Goal: Find specific page/section: Find specific page/section

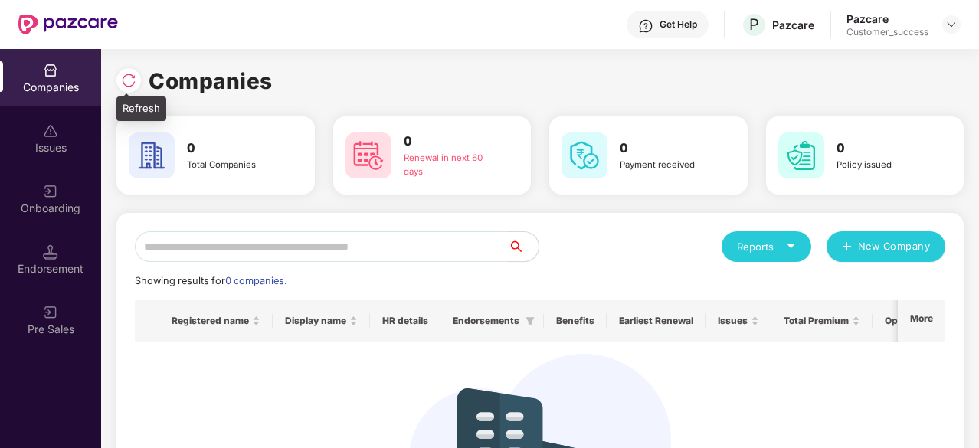
click at [121, 81] on img at bounding box center [128, 80] width 15 height 15
click at [129, 82] on img at bounding box center [128, 80] width 15 height 15
click at [44, 156] on div "Issues" at bounding box center [50, 138] width 101 height 57
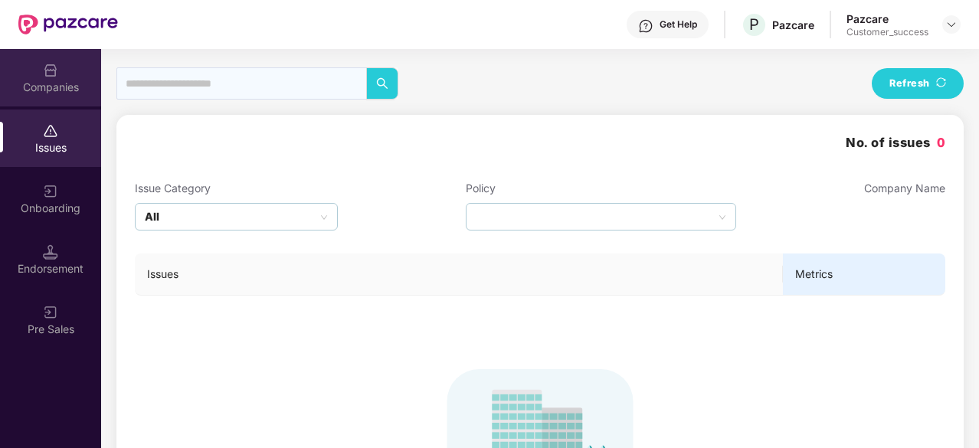
click at [51, 86] on div "Companies" at bounding box center [50, 87] width 101 height 15
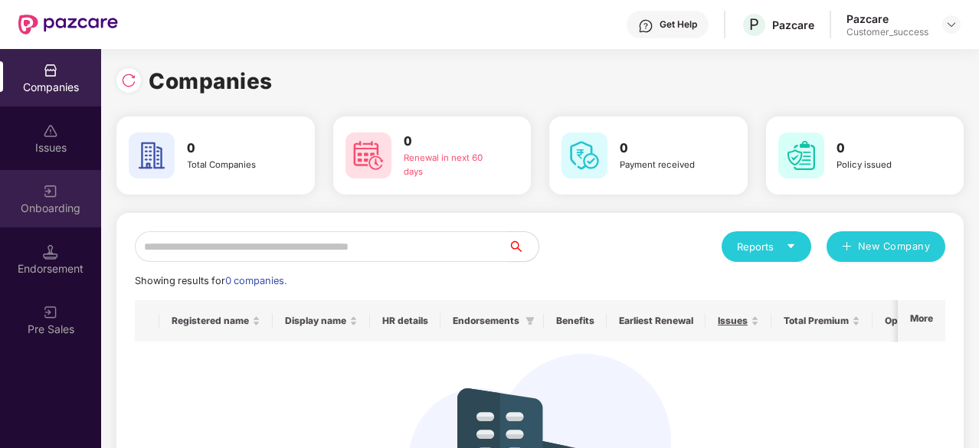
click at [57, 209] on div "Onboarding" at bounding box center [50, 208] width 101 height 15
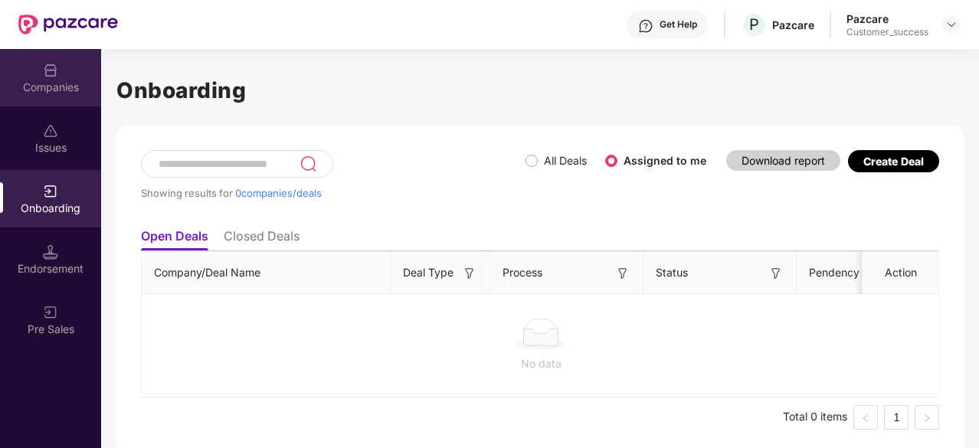
click at [35, 92] on div "Companies" at bounding box center [50, 87] width 101 height 15
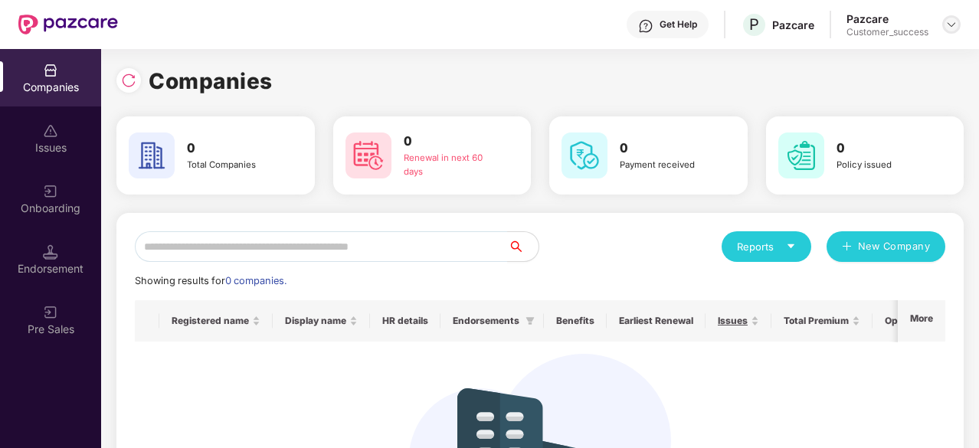
click at [950, 26] on img at bounding box center [952, 24] width 12 height 12
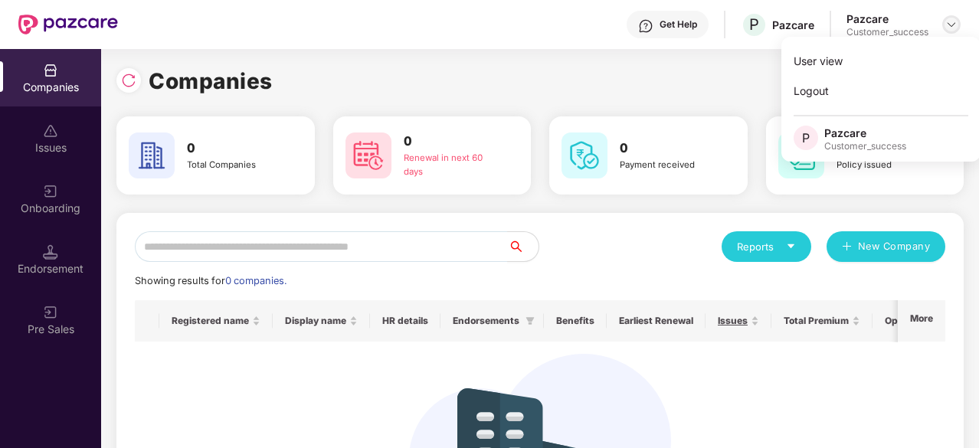
click at [950, 26] on img at bounding box center [952, 24] width 12 height 12
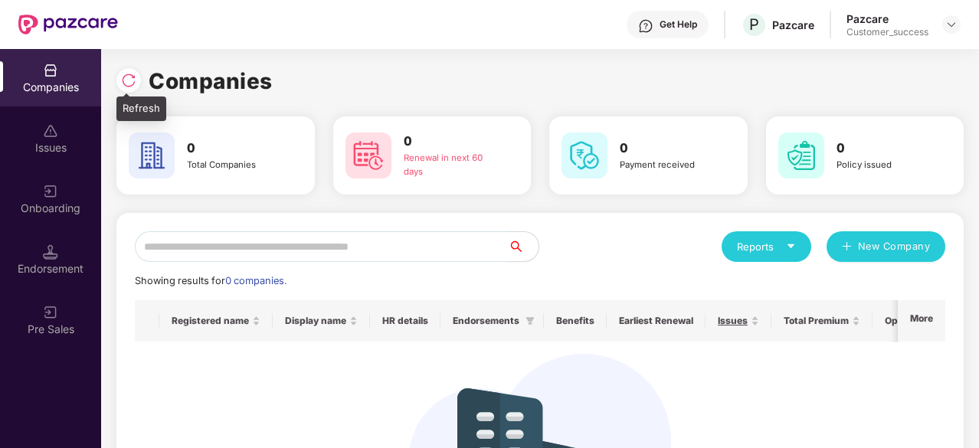
click at [118, 83] on div at bounding box center [128, 80] width 25 height 25
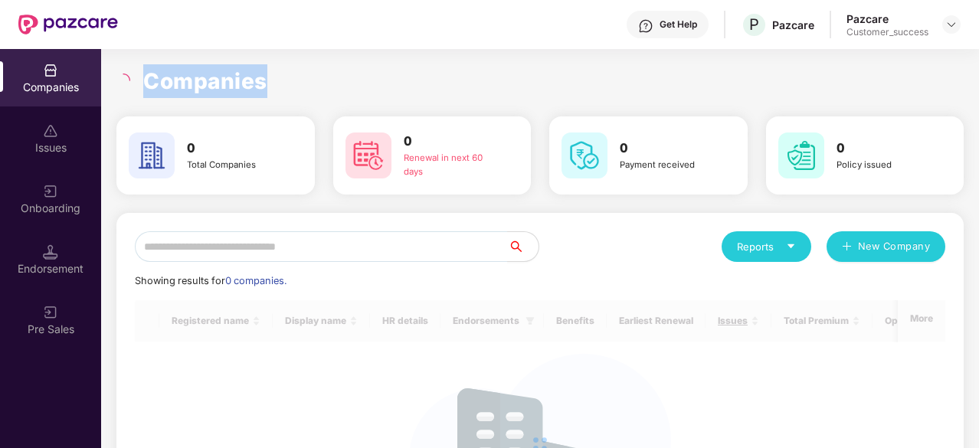
click at [118, 83] on icon "loading" at bounding box center [123, 80] width 19 height 19
